Goal: Task Accomplishment & Management: Manage account settings

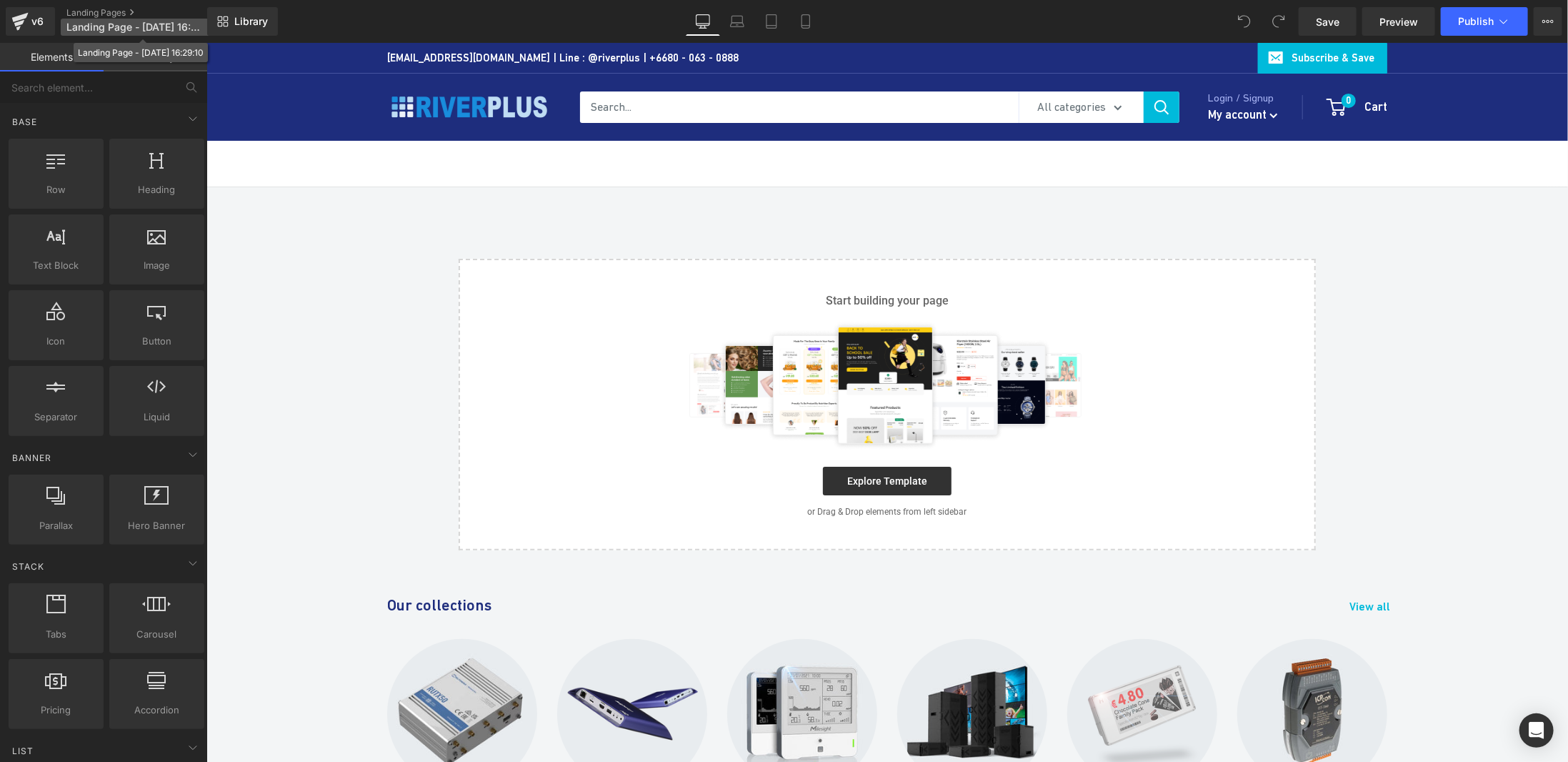
click at [180, 29] on span "Landing Page - [DATE] 16:29:10" at bounding box center [135, 27] width 137 height 12
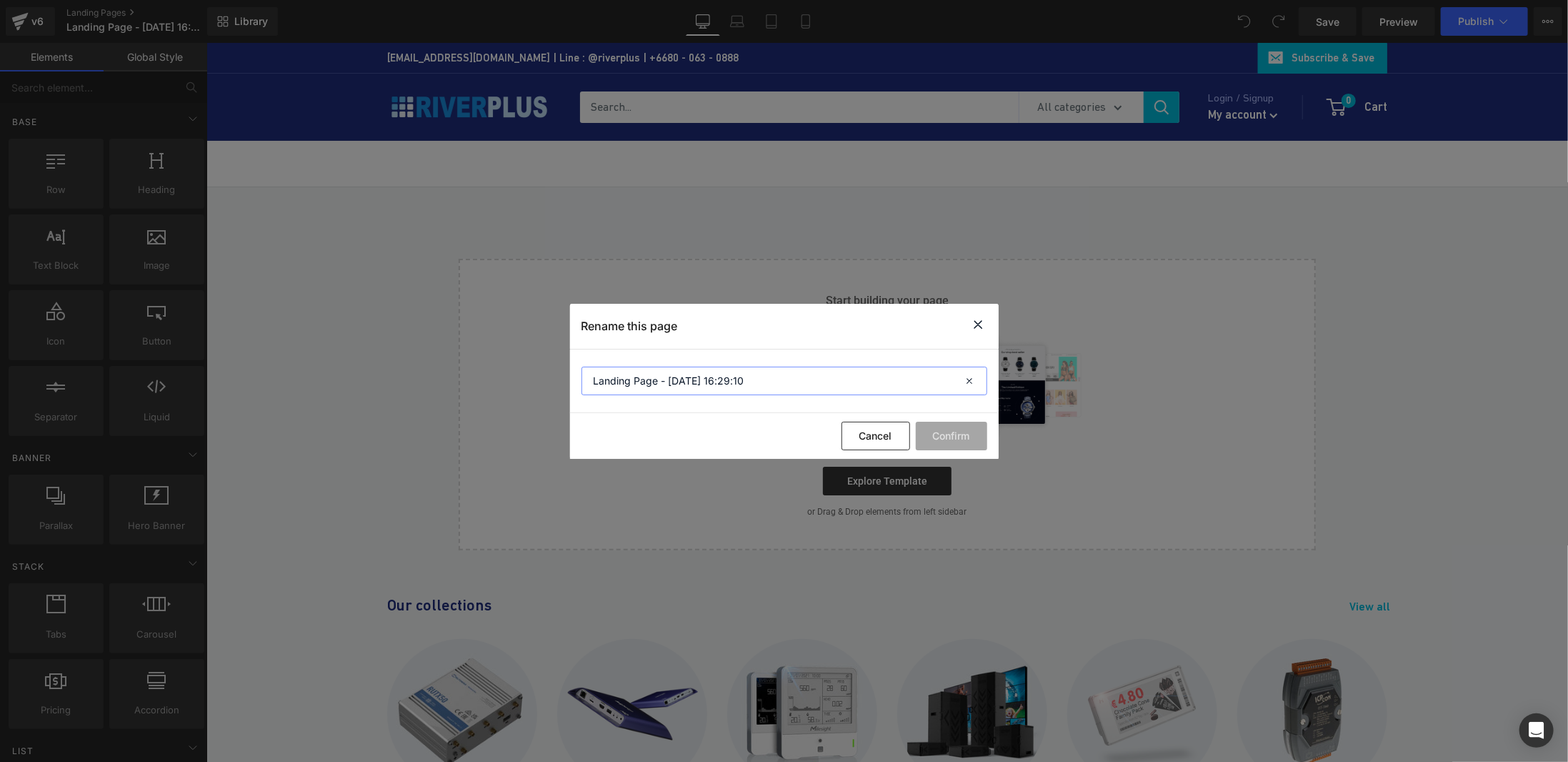
drag, startPoint x: 736, startPoint y: 388, endPoint x: 472, endPoint y: 394, distance: 264.1
click at [472, 394] on div "Rename this page Landing Page - [DATE] 16:29:10 Cancel Confirm" at bounding box center [784, 381] width 1568 height 762
paste input "Control Room LED Solution"
type input "Control Room LED Solution"
click at [951, 436] on button "Confirm" at bounding box center [952, 436] width 72 height 29
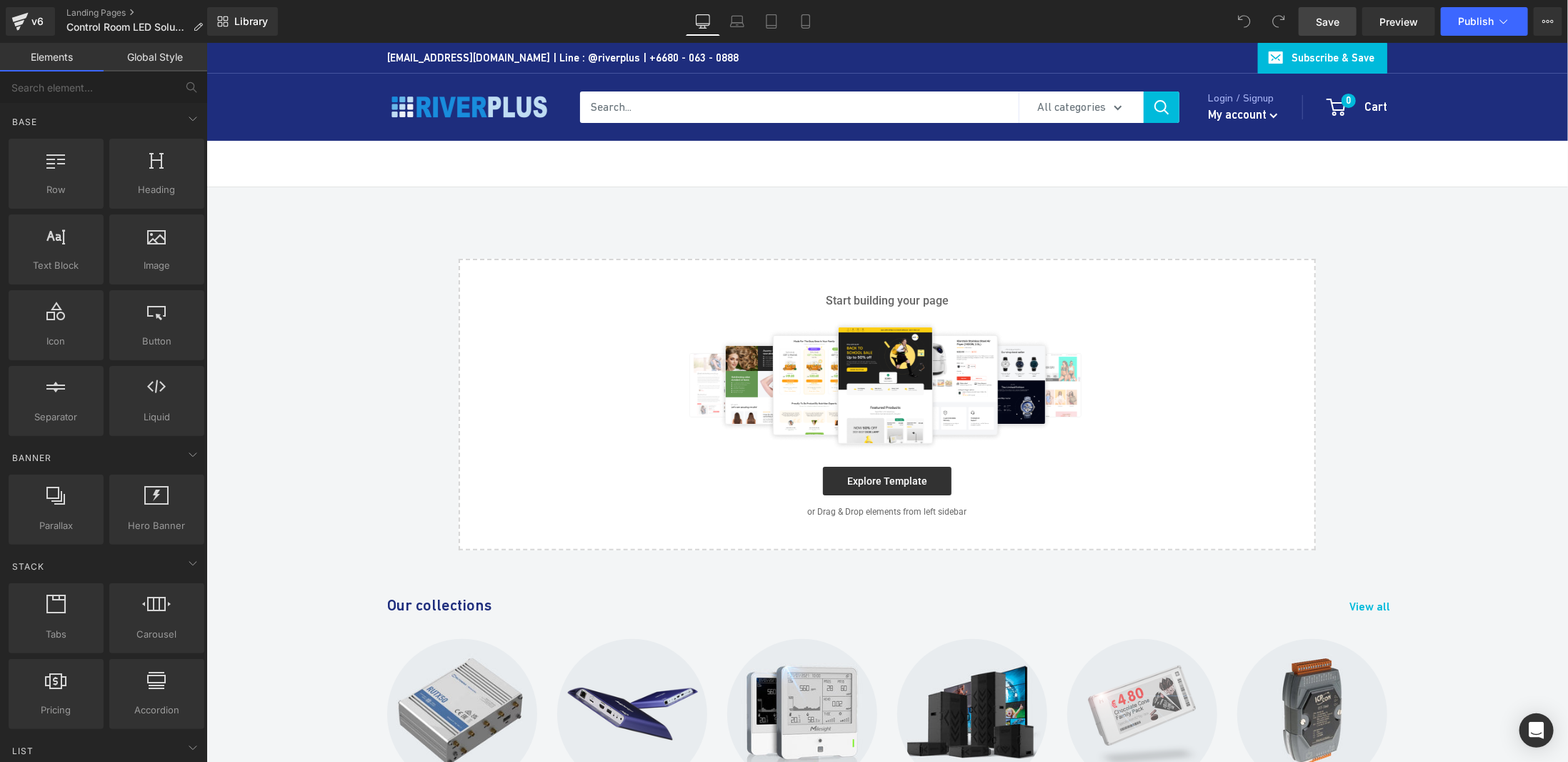
click at [1340, 28] on span "Save" at bounding box center [1327, 22] width 23 height 15
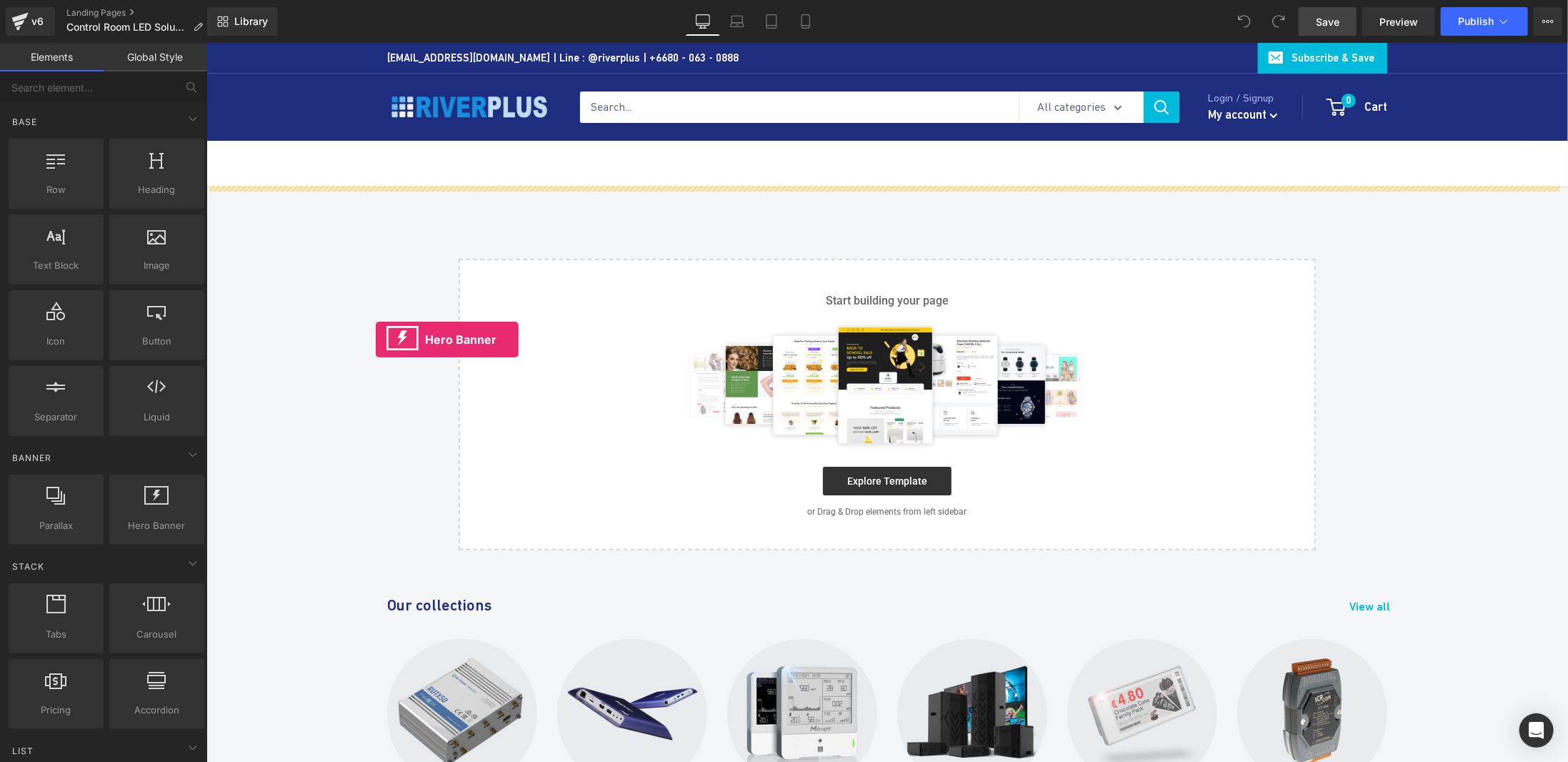
drag, startPoint x: 360, startPoint y: 551, endPoint x: 377, endPoint y: 335, distance: 216.7
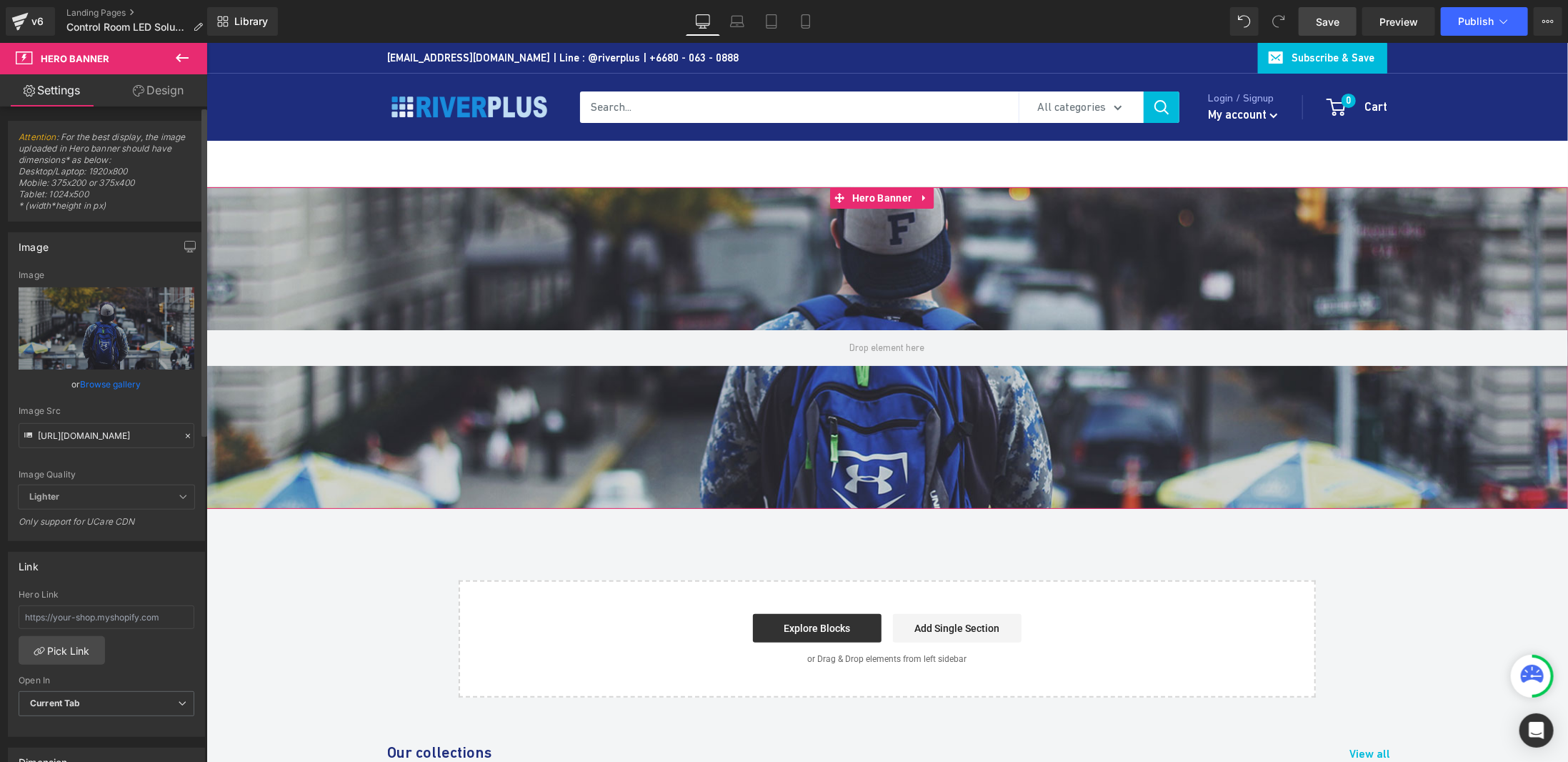
click at [116, 389] on link "Browse gallery" at bounding box center [110, 384] width 61 height 25
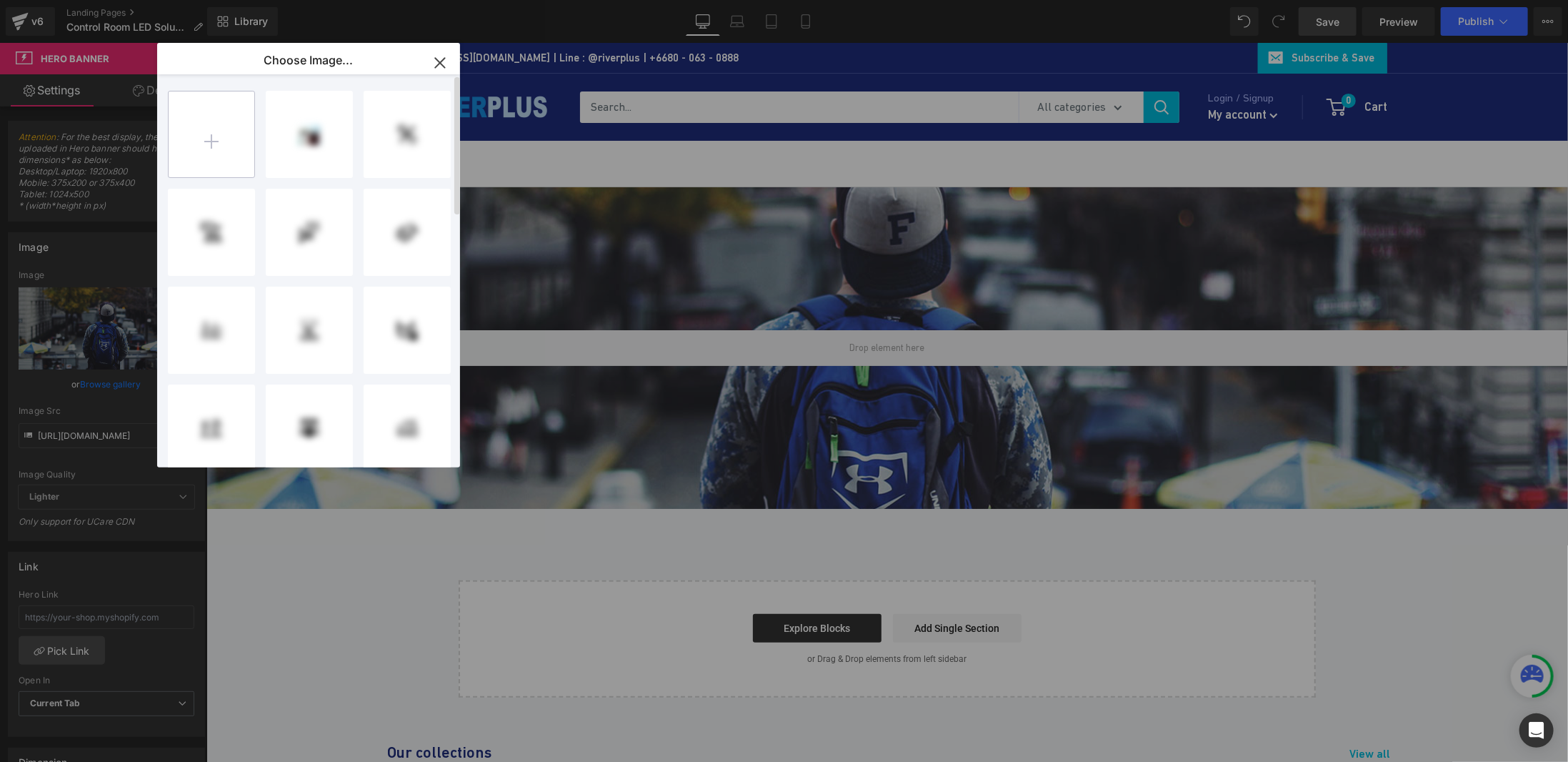
click at [229, 138] on input "file" at bounding box center [211, 134] width 86 height 86
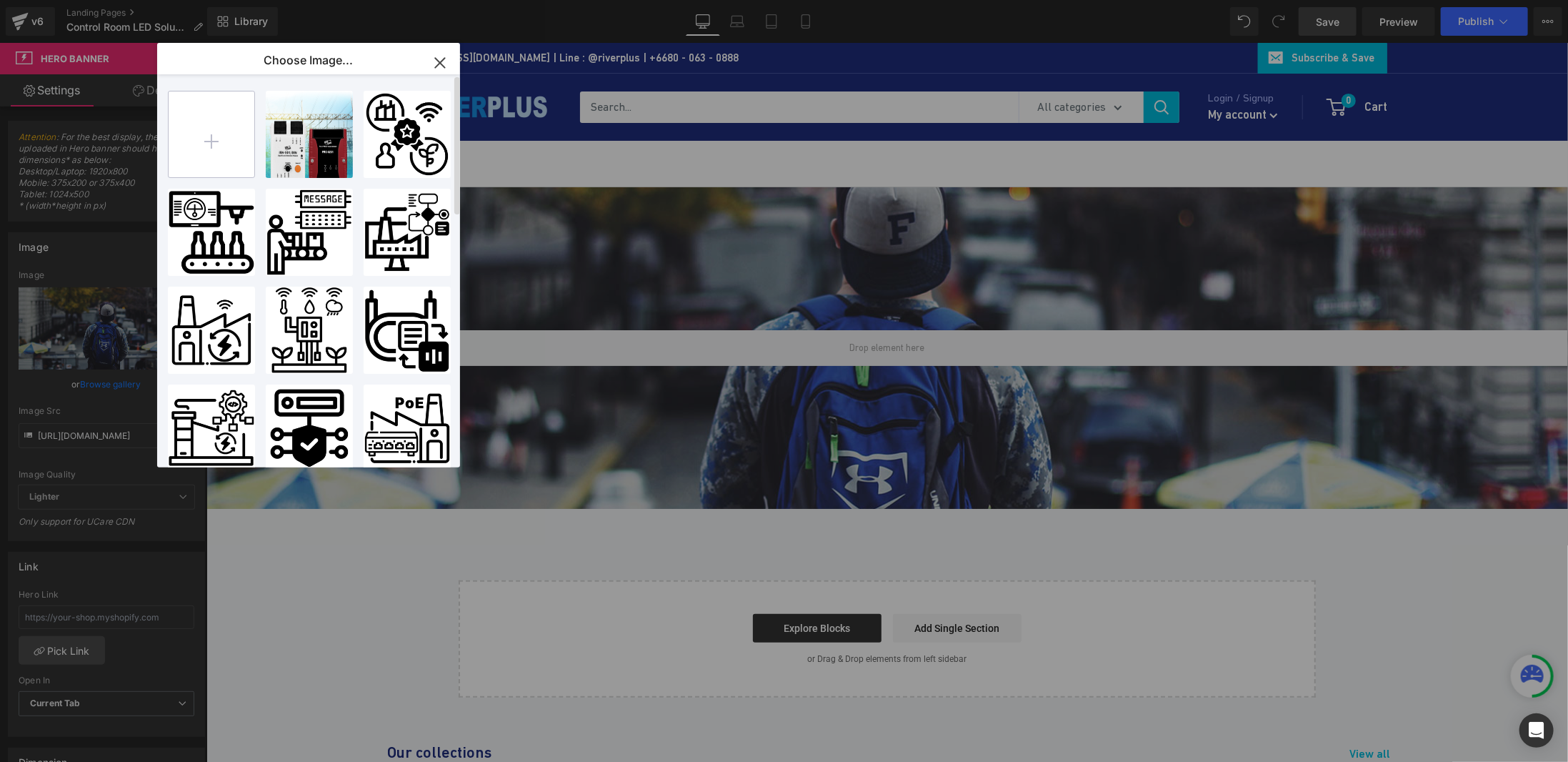
type input "C:\fakepath\A modern industrial control room inside a factory, with multiple la…"
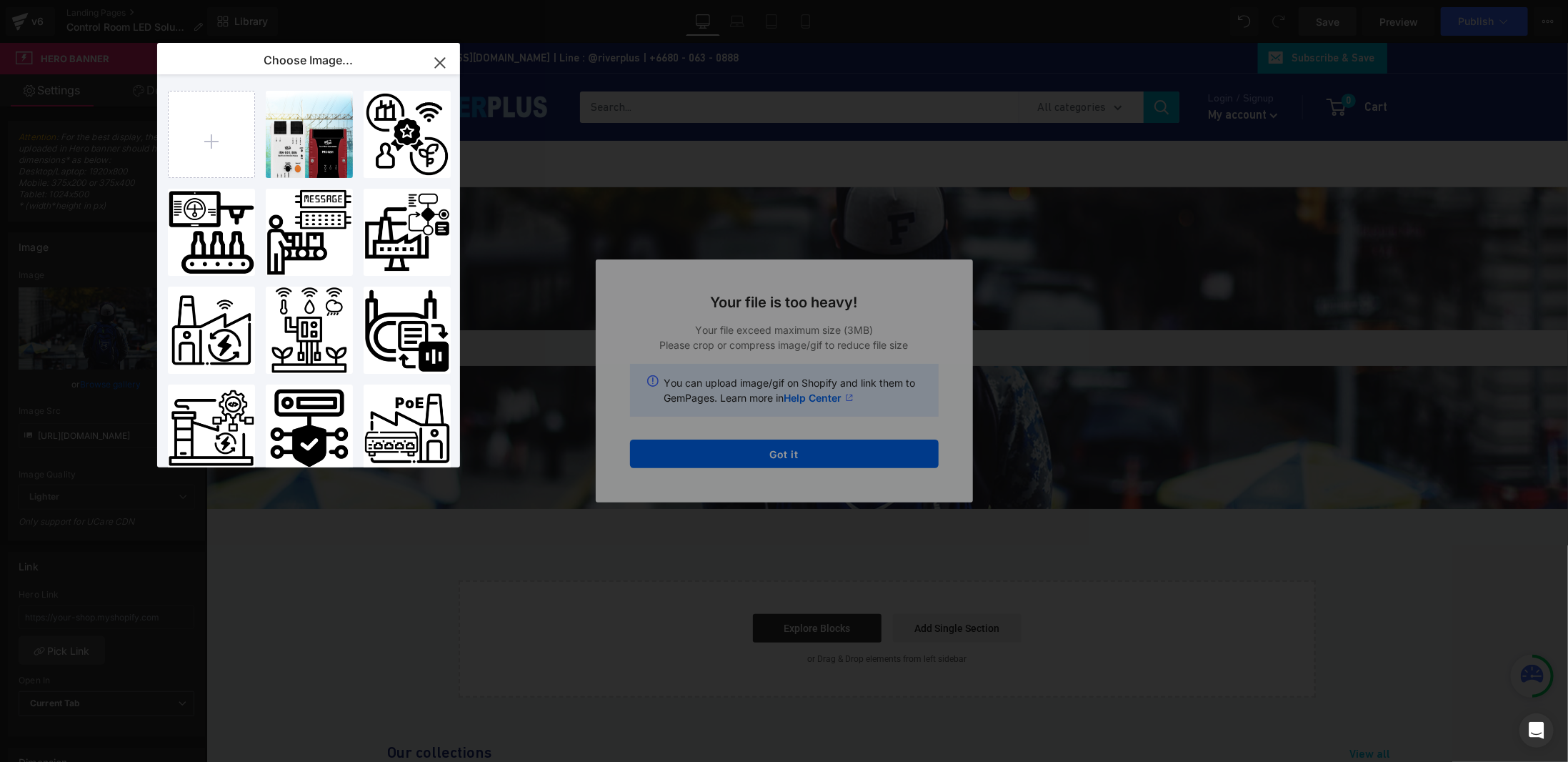
click at [770, 0] on div "Text Color Highlight Color #333333 Choose Image... Back to Library Insert icon-…" at bounding box center [784, 0] width 1568 height 0
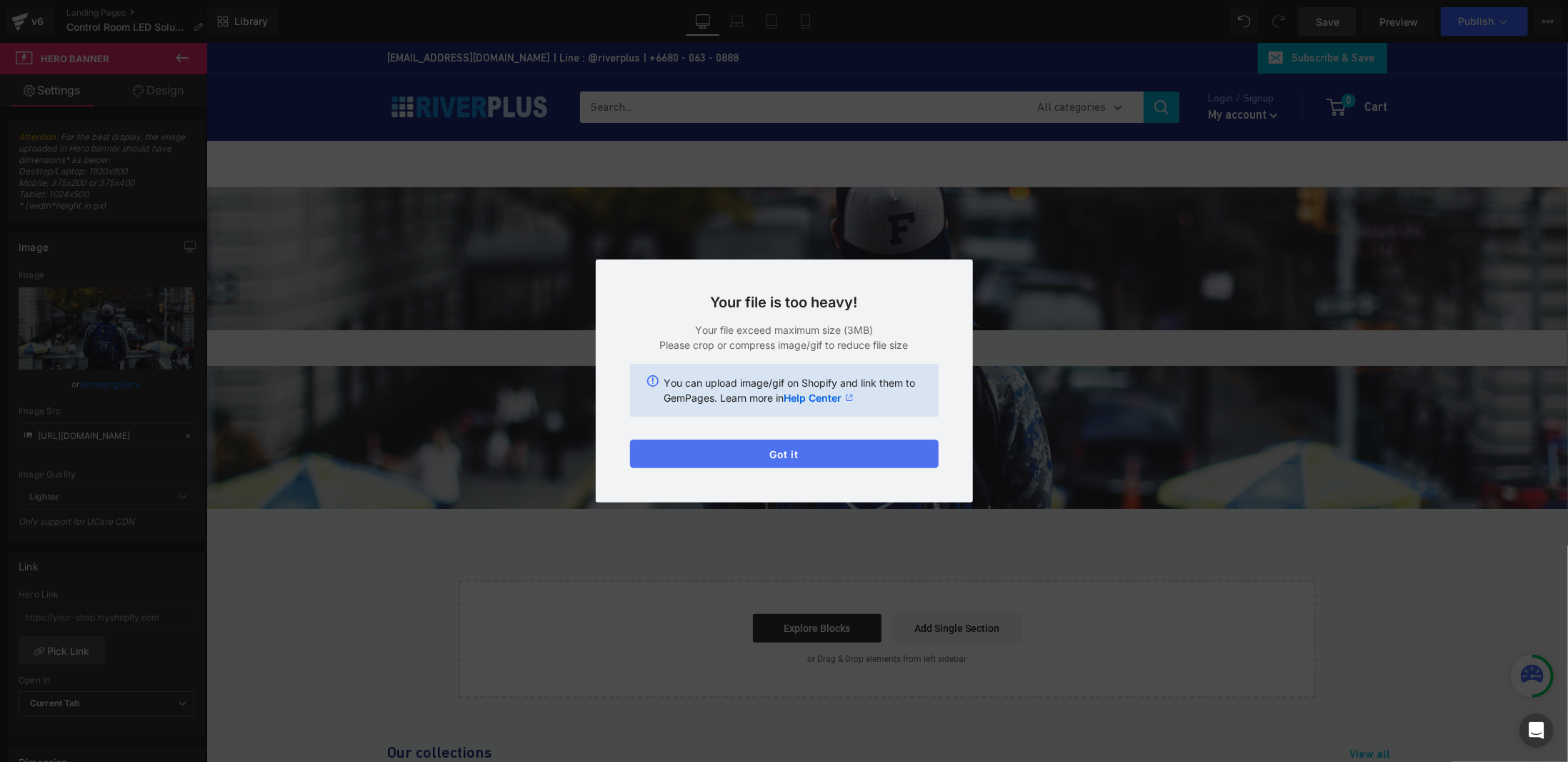
click at [774, 449] on button "Got it" at bounding box center [784, 453] width 309 height 29
